Goal: Information Seeking & Learning: Learn about a topic

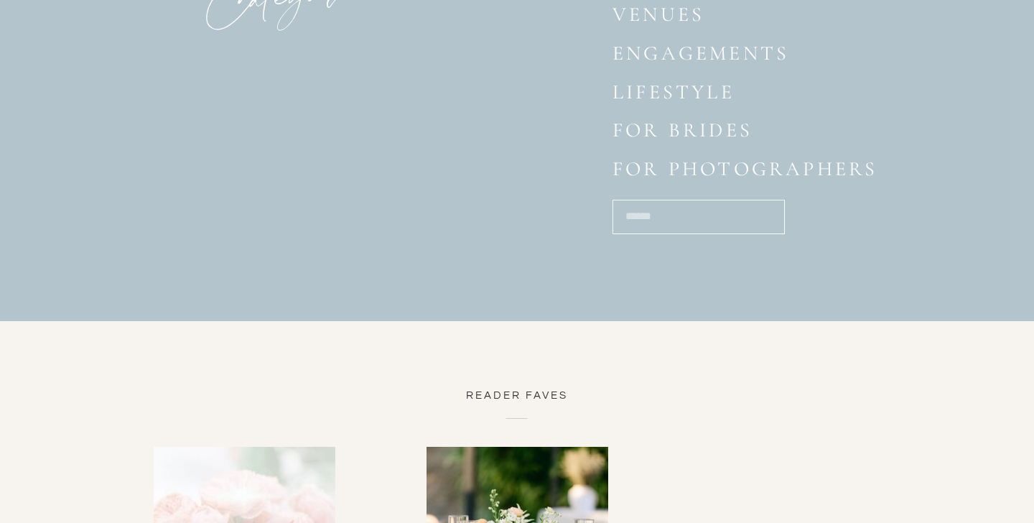
scroll to position [1812, 0]
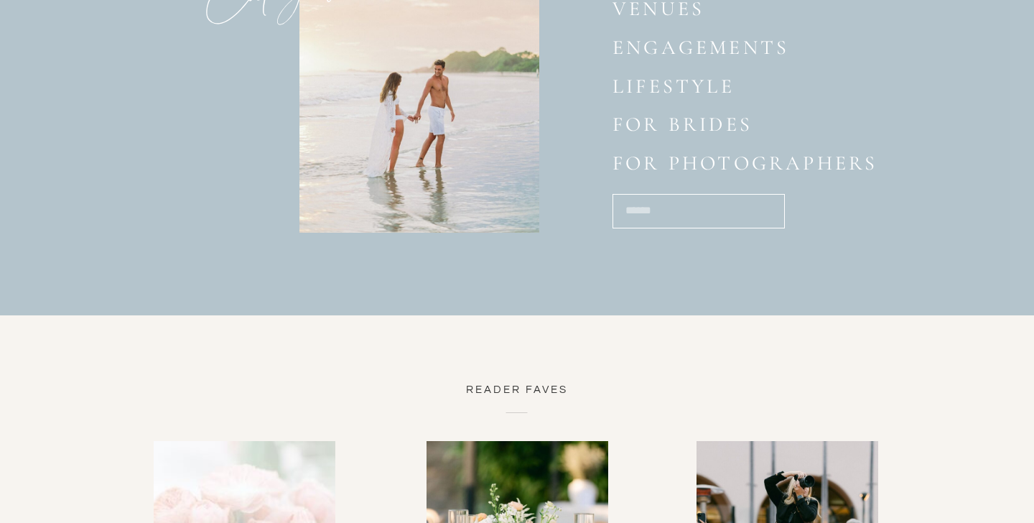
click at [683, 161] on p "for photographers" at bounding box center [756, 166] width 287 height 28
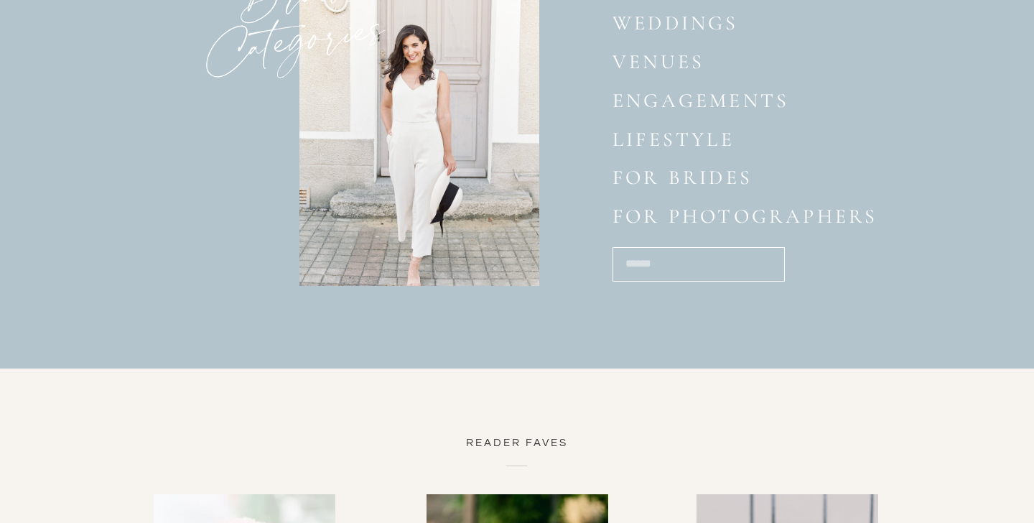
scroll to position [1758, 0]
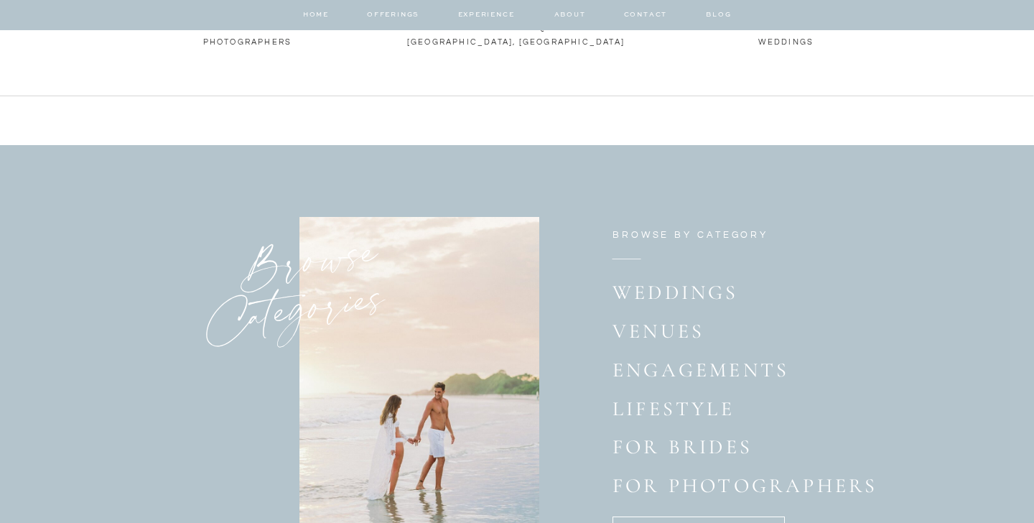
scroll to position [976, 0]
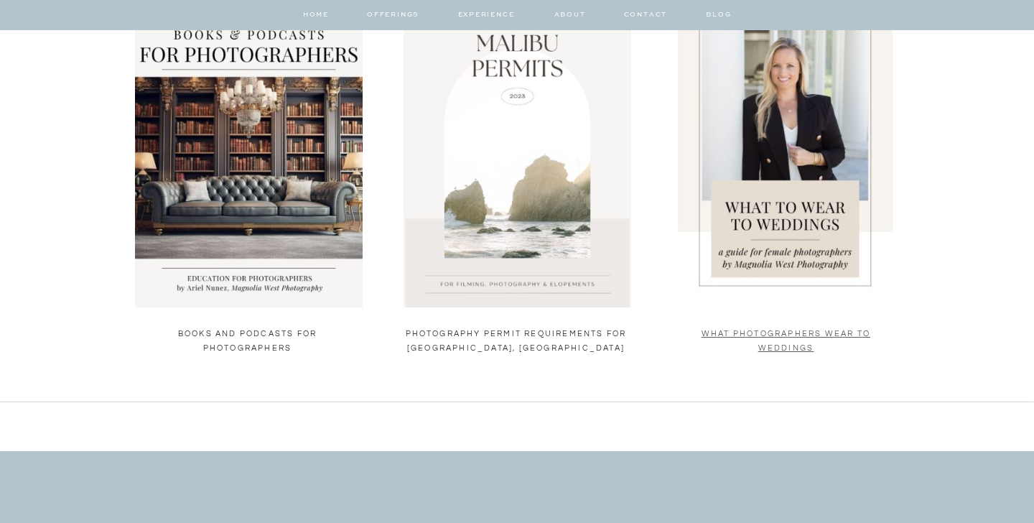
click at [717, 335] on link "What Photographers Wear to Weddings" at bounding box center [786, 341] width 169 height 22
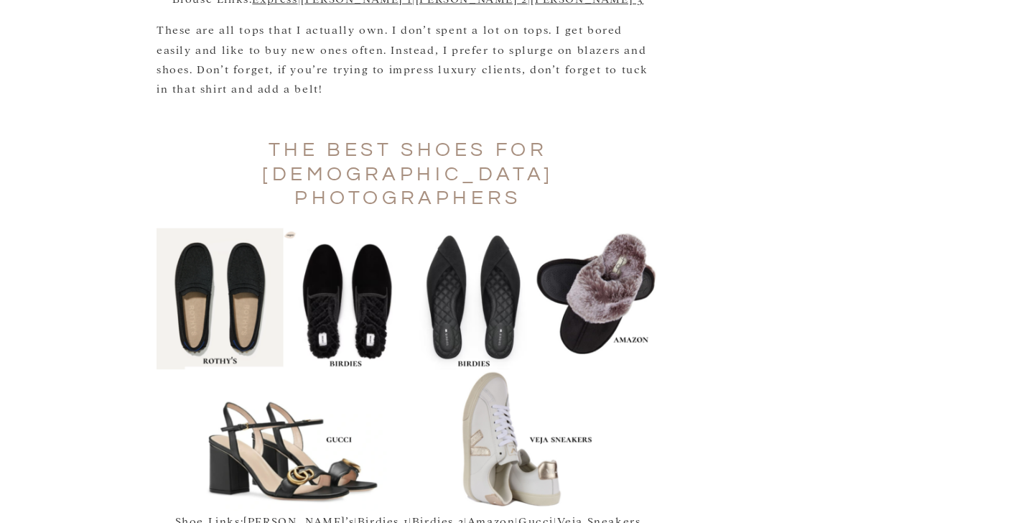
scroll to position [3141, 0]
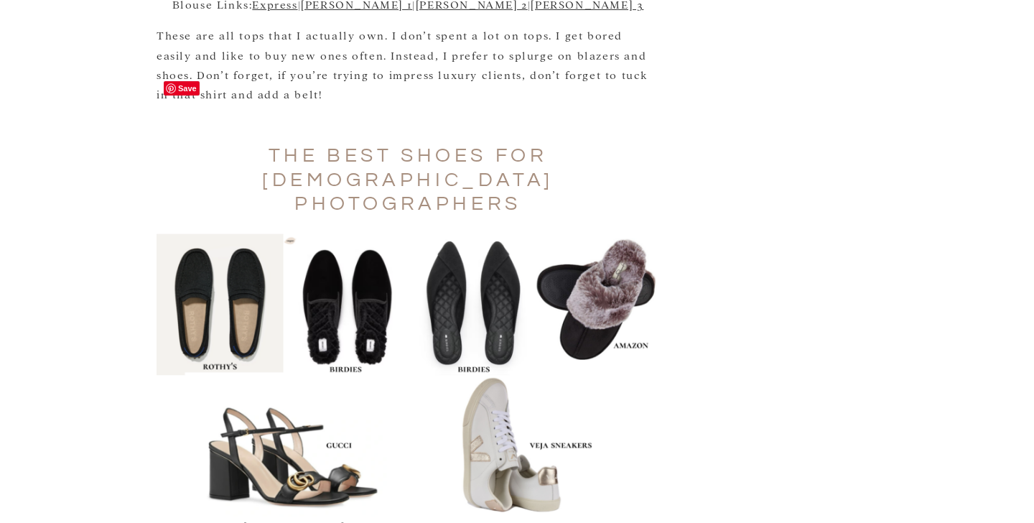
click at [483, 298] on img at bounding box center [408, 374] width 503 height 283
click at [570, 519] on link "Veja Sneakers" at bounding box center [599, 526] width 84 height 14
